Goal: Navigation & Orientation: Find specific page/section

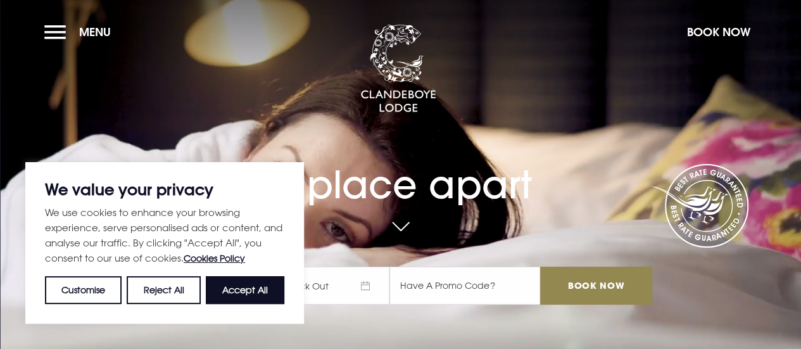
click at [61, 35] on button "Menu" at bounding box center [80, 31] width 73 height 27
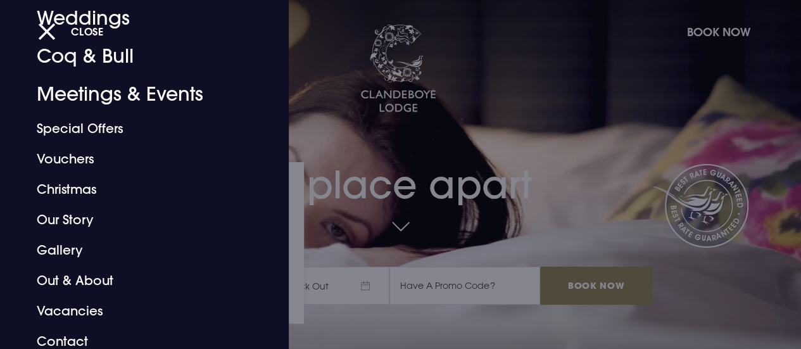
scroll to position [127, 0]
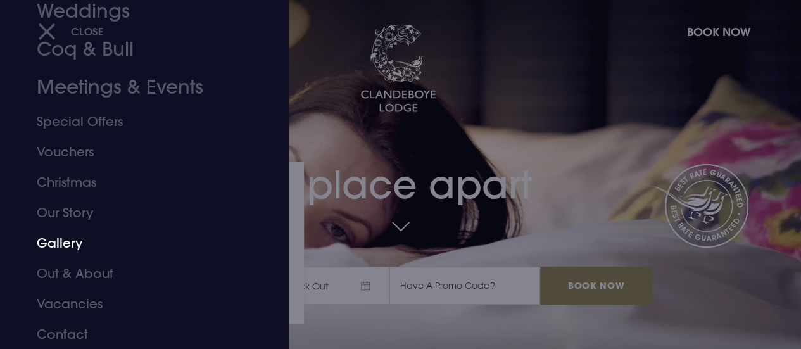
click at [67, 247] on link "Gallery" at bounding box center [136, 243] width 198 height 30
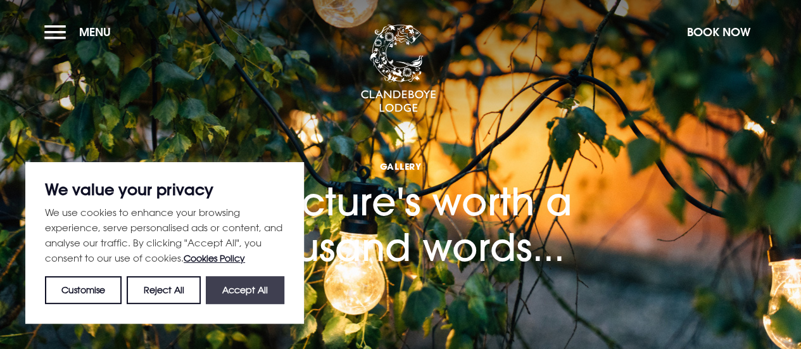
click at [234, 287] on button "Accept All" at bounding box center [245, 290] width 78 height 28
checkbox input "true"
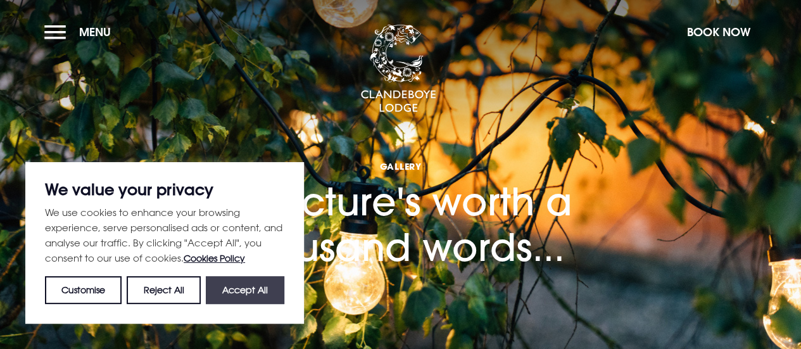
checkbox input "true"
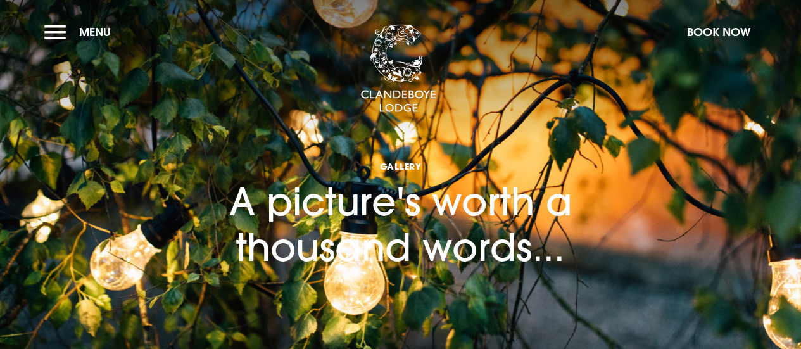
drag, startPoint x: 810, startPoint y: 77, endPoint x: 739, endPoint y: -77, distance: 168.5
click at [46, 49] on section "Gallery A picture's worth a thousand words..." at bounding box center [400, 190] width 801 height 380
click at [57, 35] on button "Menu" at bounding box center [80, 31] width 73 height 27
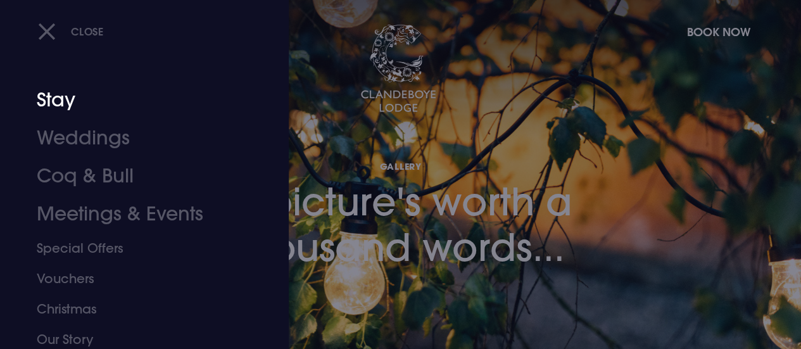
click at [59, 98] on link "Stay" at bounding box center [136, 100] width 198 height 38
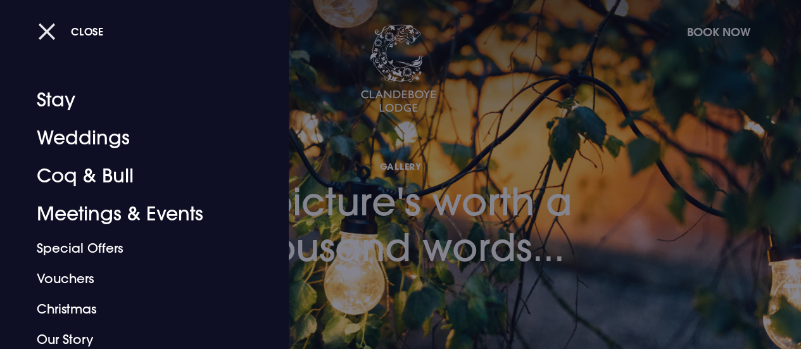
click at [54, 33] on button "Close" at bounding box center [71, 31] width 66 height 26
